Goal: Task Accomplishment & Management: Use online tool/utility

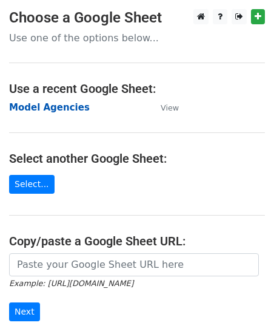
click at [26, 112] on strong "Model Agencies" at bounding box center [49, 107] width 81 height 11
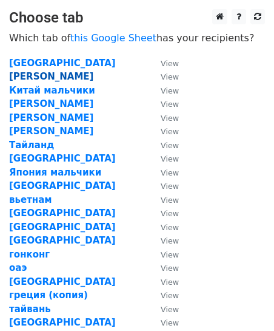
click at [24, 81] on strong "ксюша" at bounding box center [51, 76] width 84 height 11
